Goal: Task Accomplishment & Management: Manage account settings

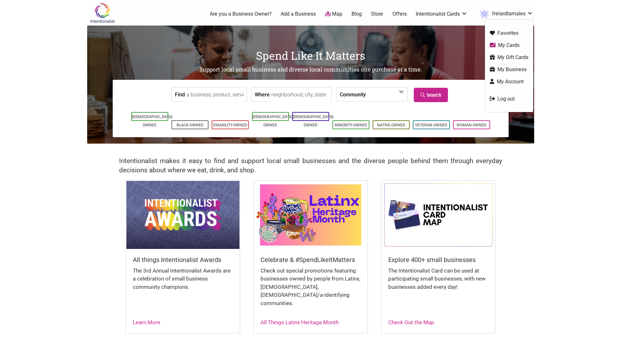
click at [503, 68] on link "My Business" at bounding box center [509, 69] width 39 height 7
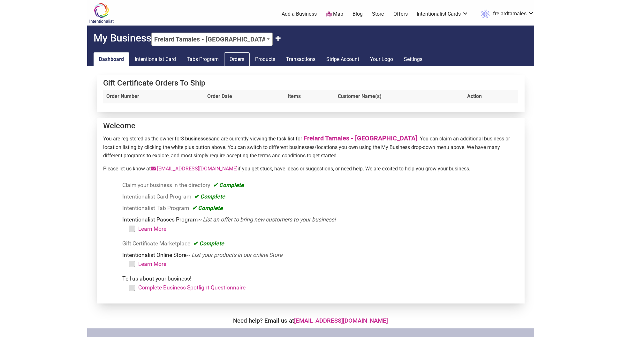
click at [244, 61] on link "Orders" at bounding box center [237, 59] width 26 height 14
